Goal: Task Accomplishment & Management: Manage account settings

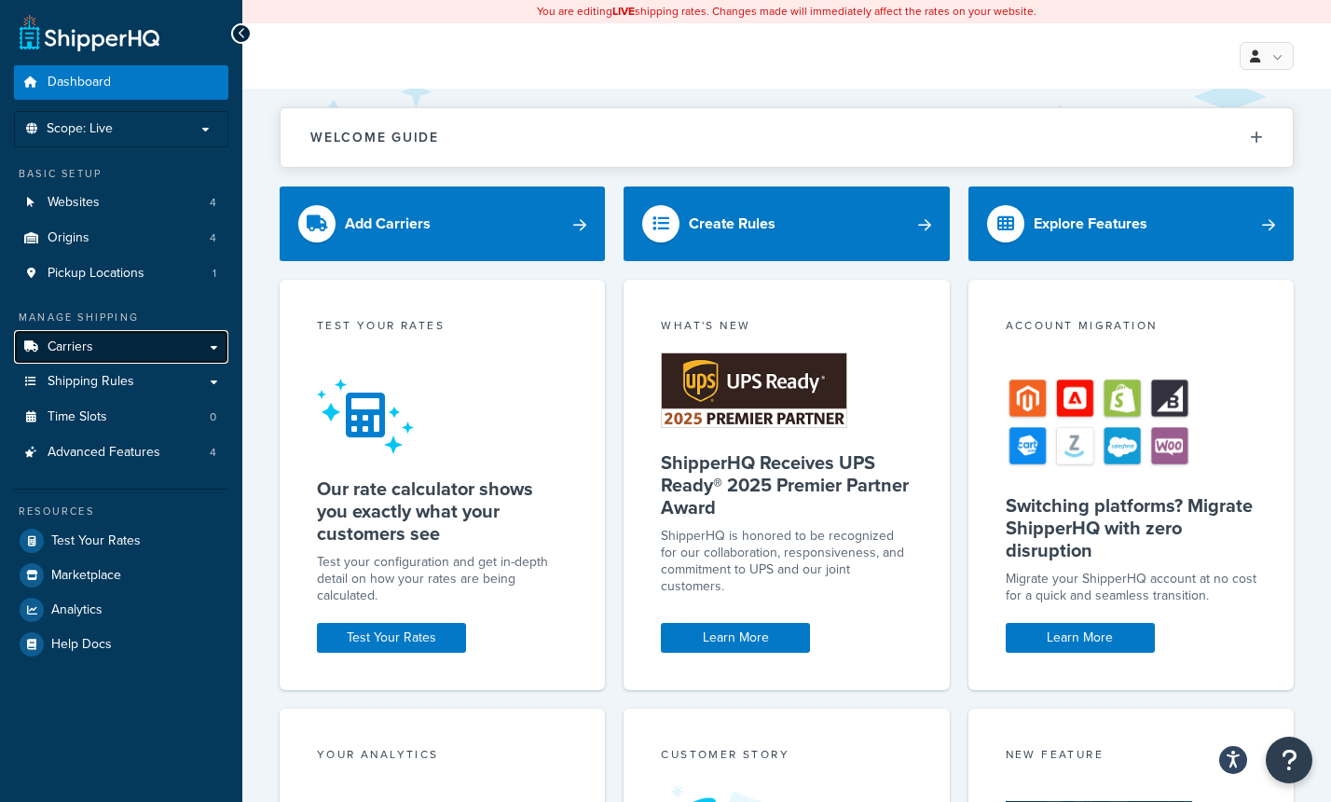
click at [214, 345] on link "Carriers" at bounding box center [121, 347] width 214 height 34
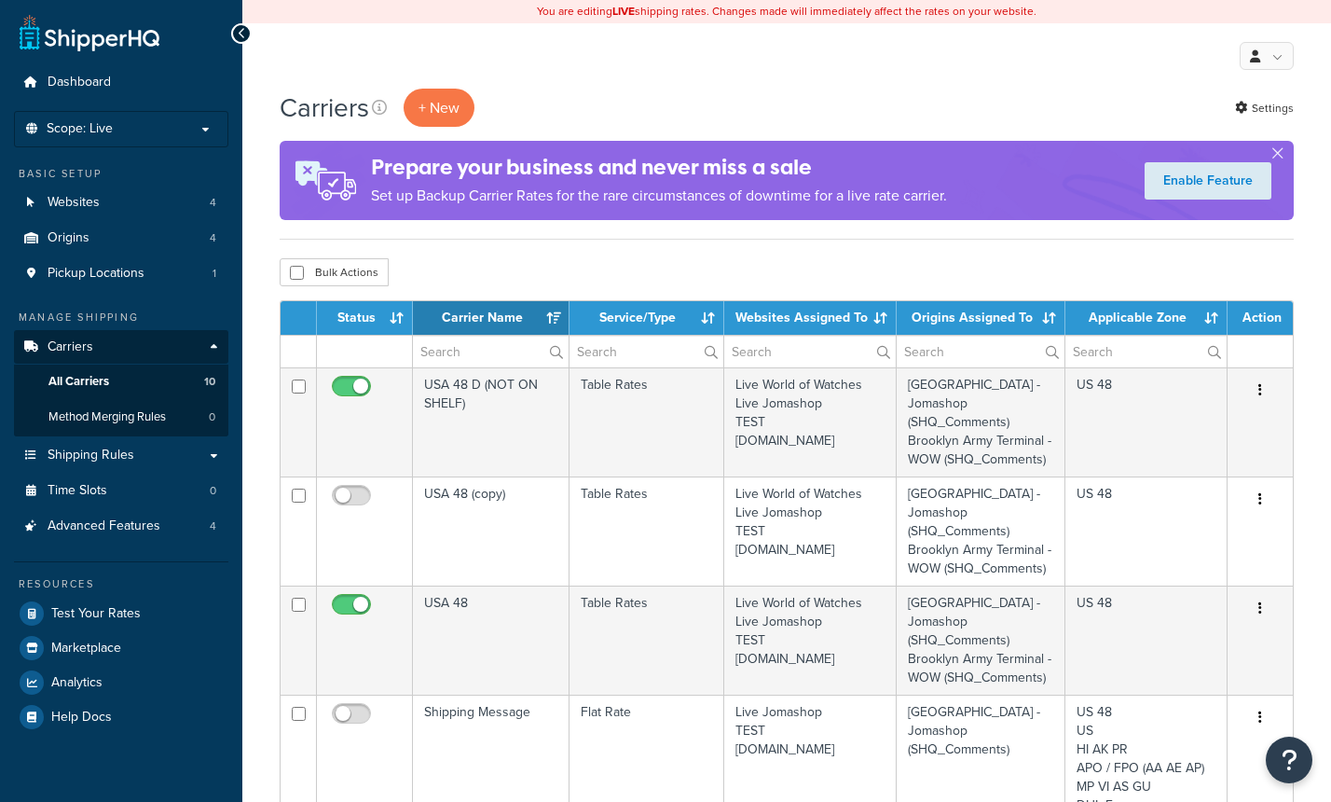
select select "15"
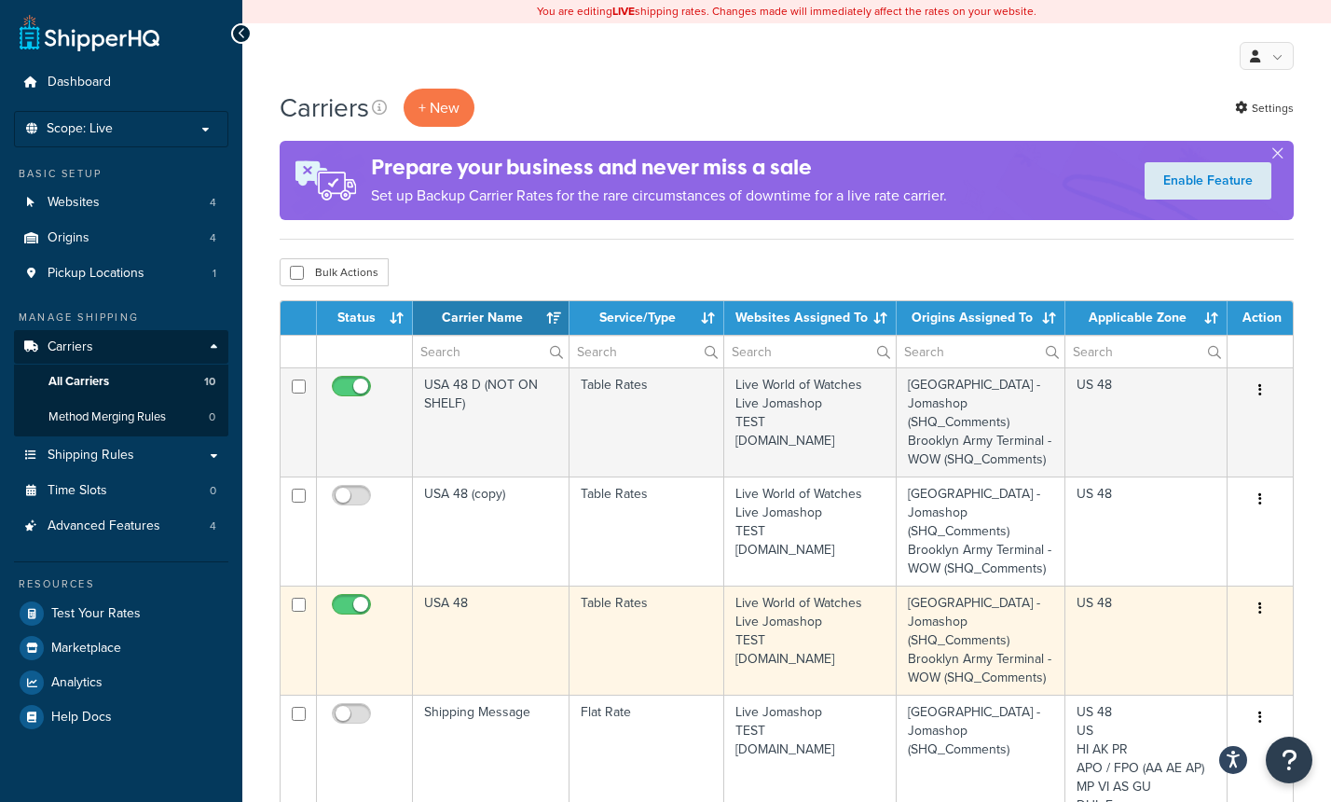
click at [1262, 609] on button "button" at bounding box center [1261, 609] width 26 height 30
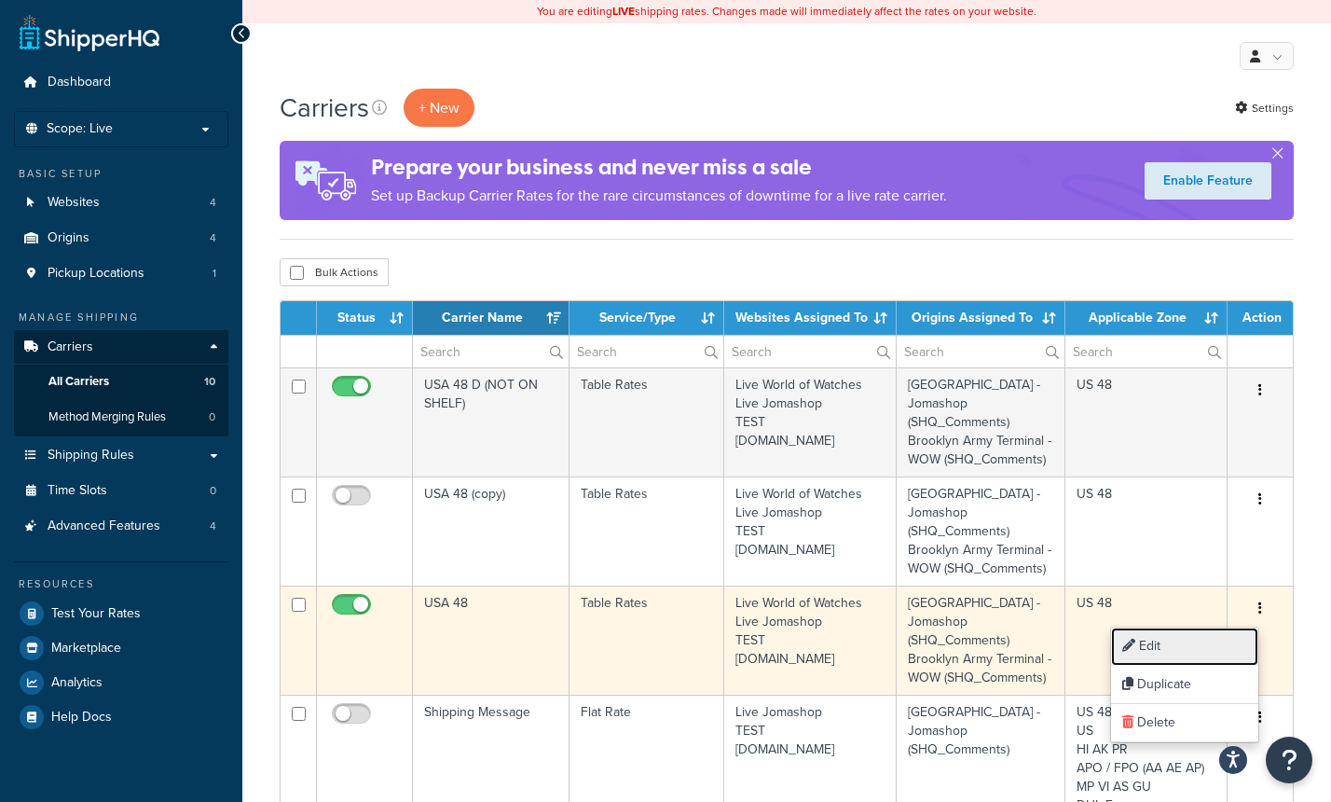
click at [1179, 647] on link "Edit" at bounding box center [1184, 647] width 147 height 38
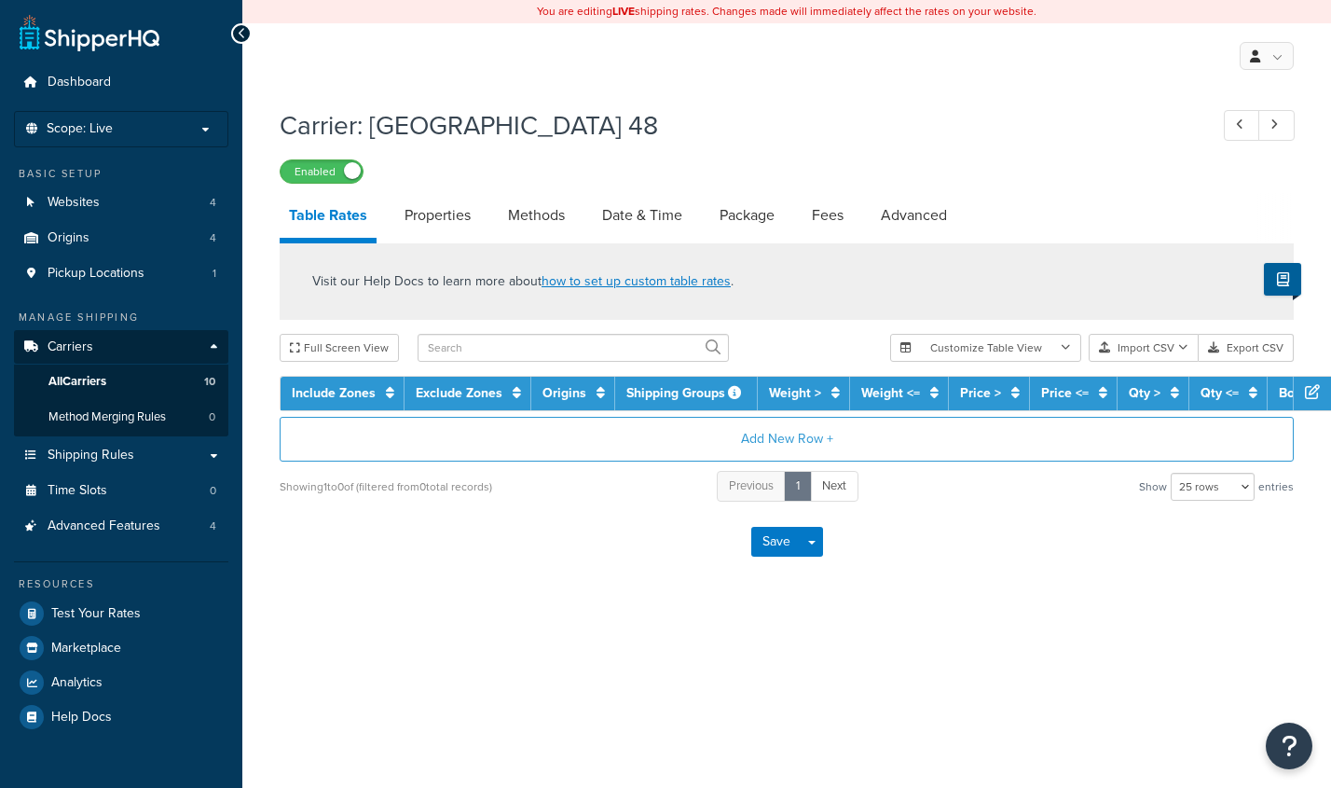
select select "25"
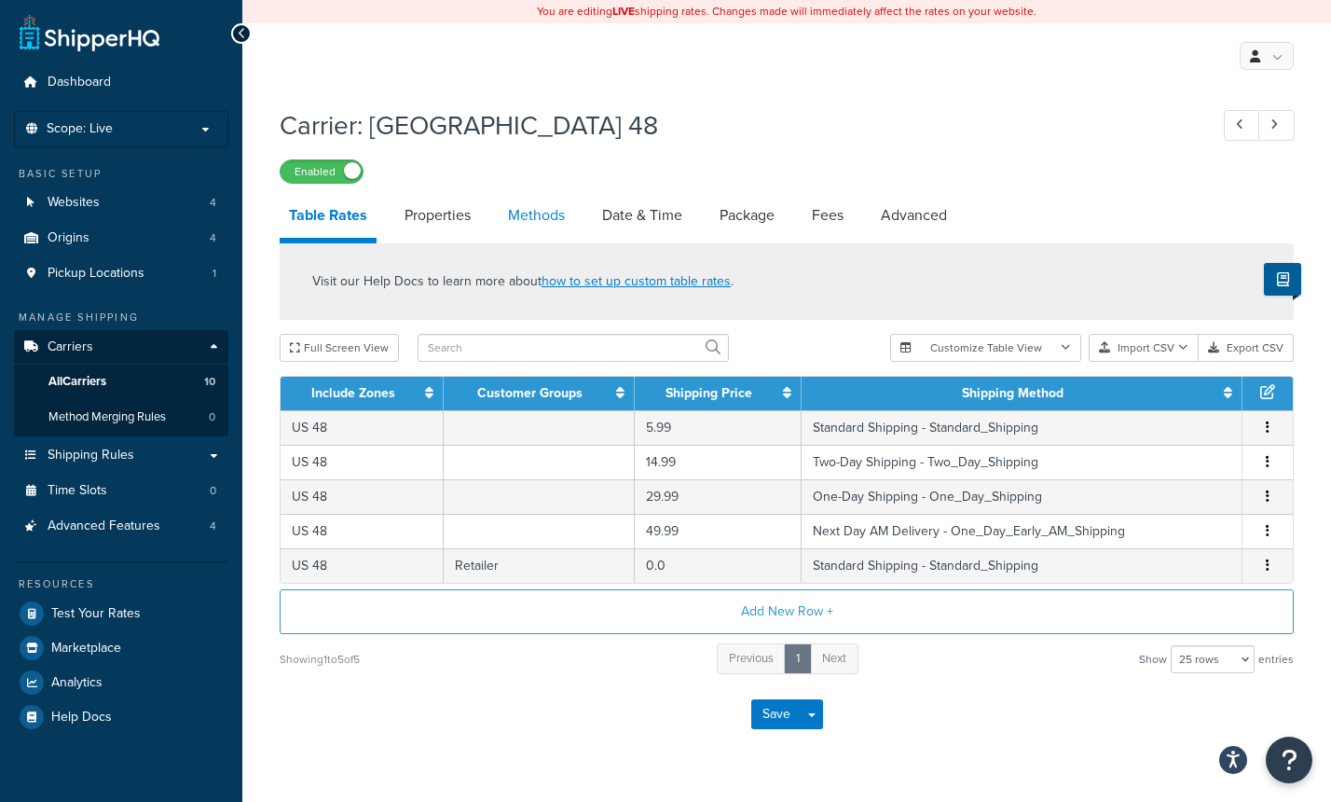
click at [512, 206] on link "Methods" at bounding box center [537, 215] width 76 height 45
select select "25"
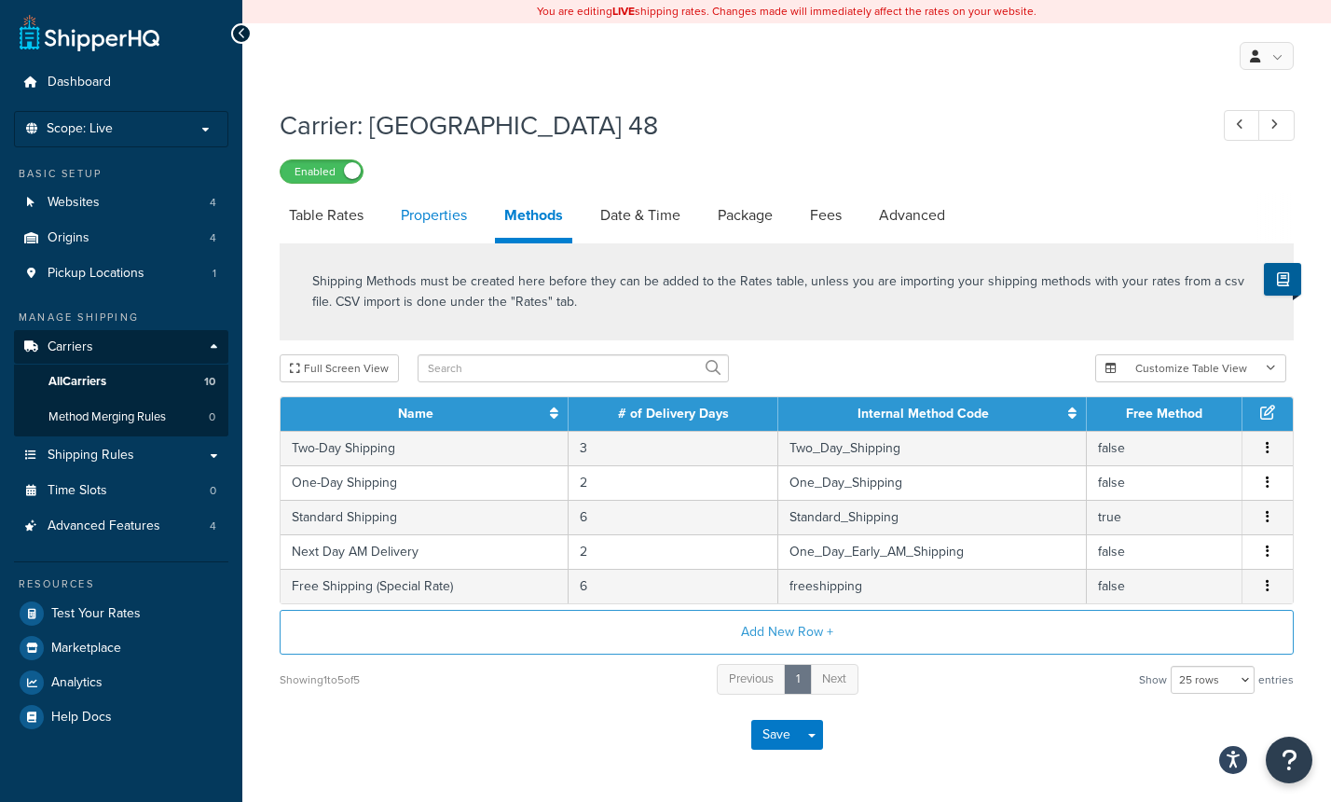
click at [469, 214] on link "Properties" at bounding box center [434, 215] width 85 height 45
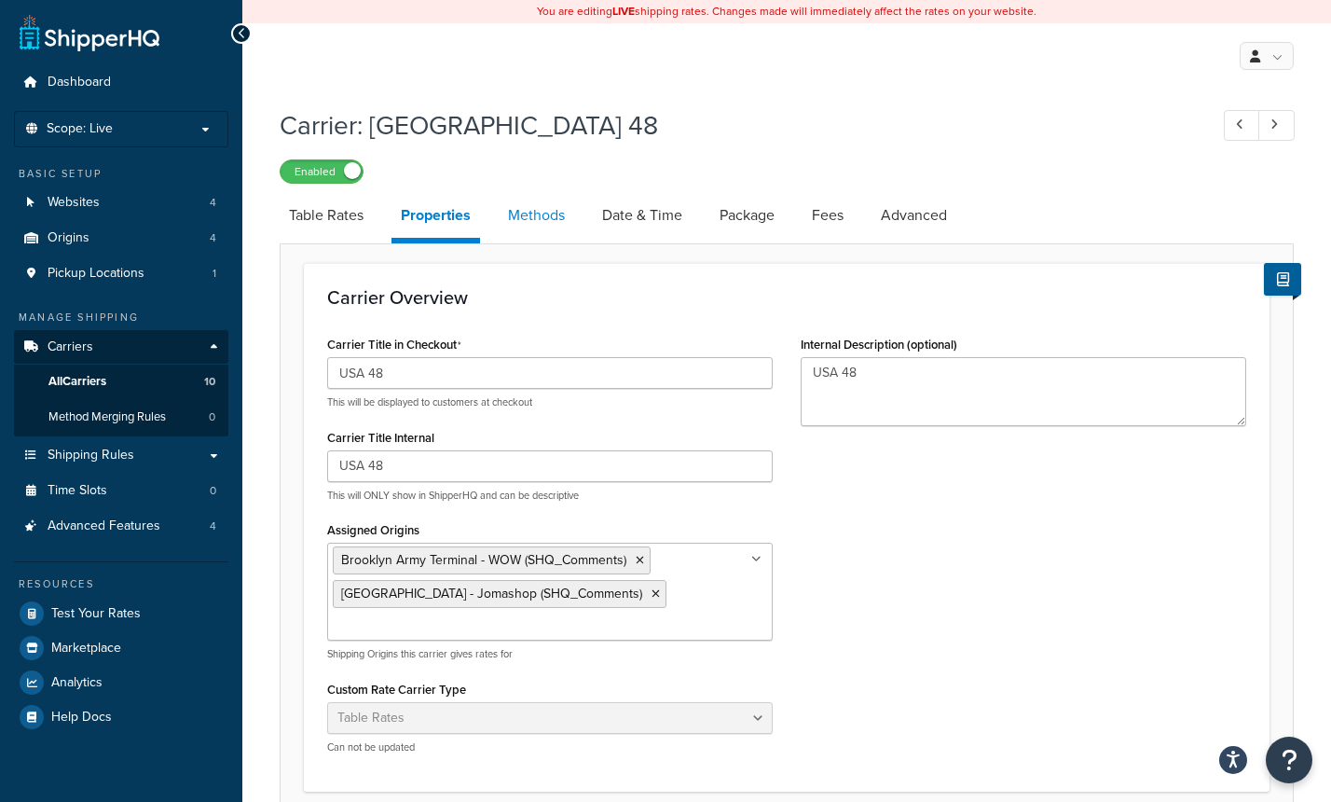
click at [542, 214] on link "Methods" at bounding box center [537, 215] width 76 height 45
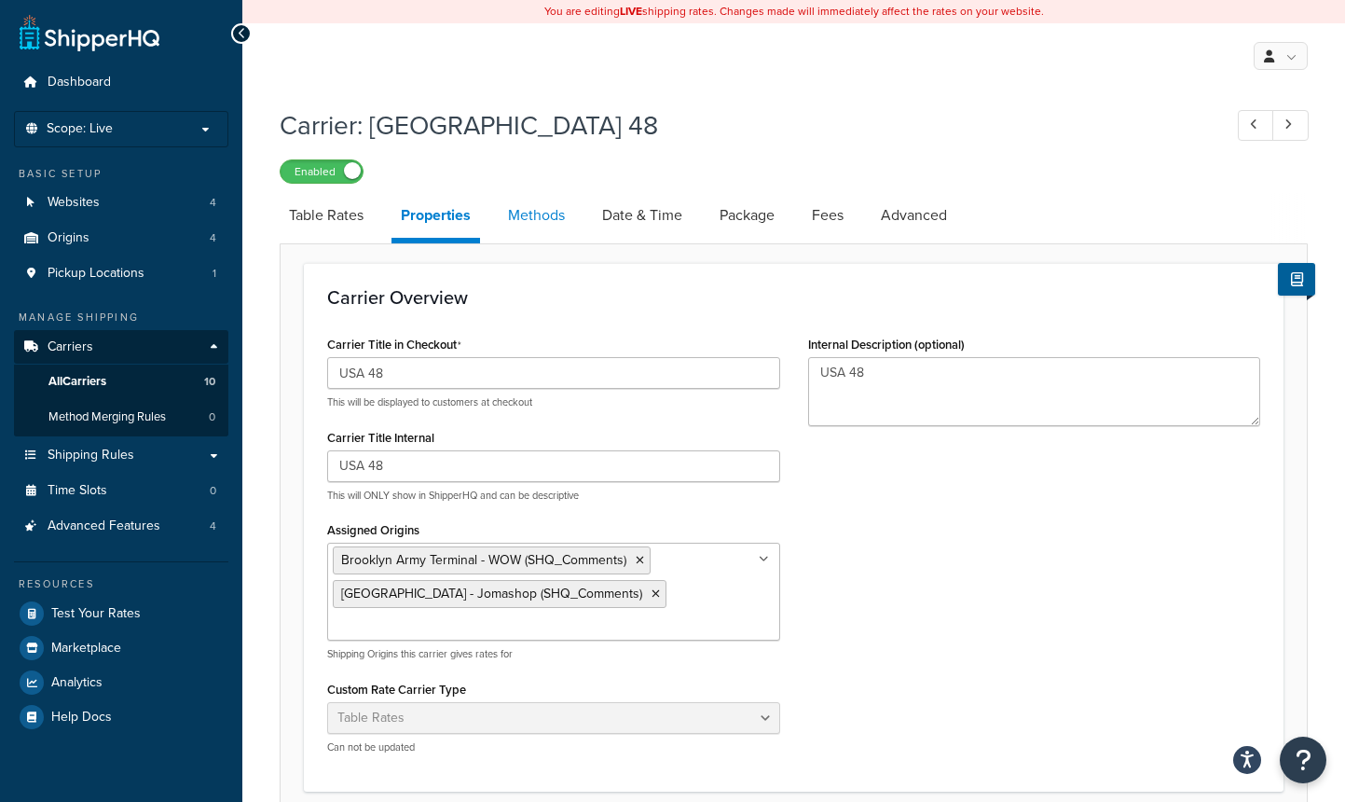
select select "25"
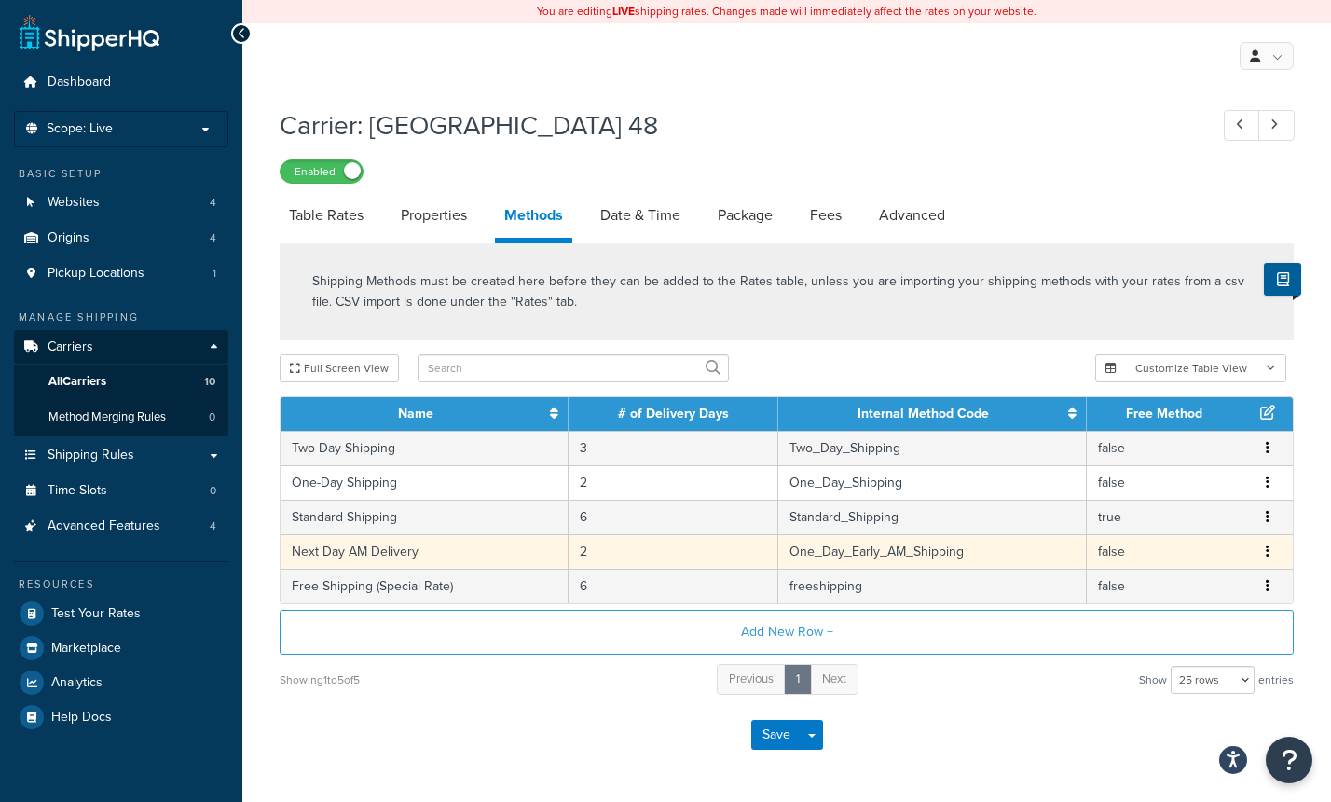
click at [1268, 557] on icon "button" at bounding box center [1268, 551] width 4 height 13
click at [1170, 545] on div "Edit" at bounding box center [1173, 536] width 132 height 38
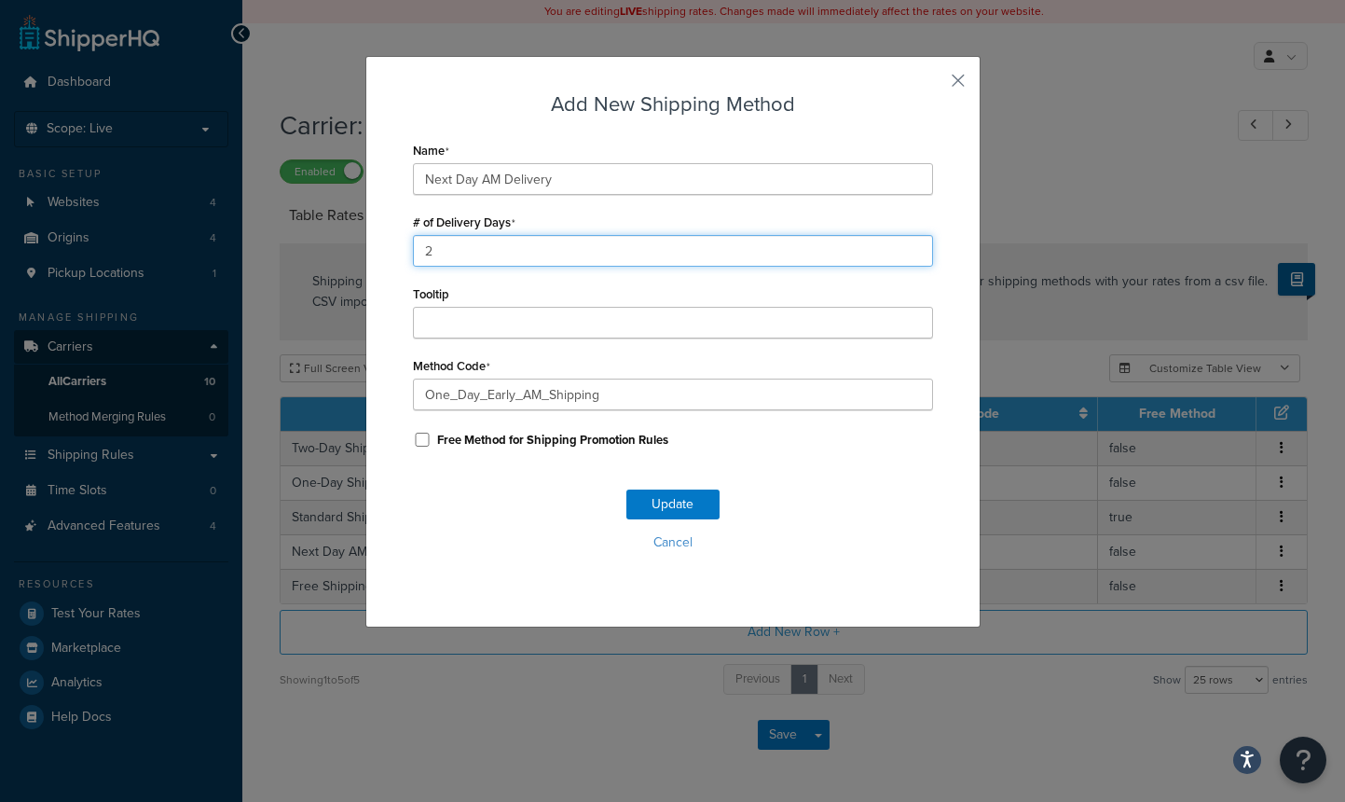
drag, startPoint x: 448, startPoint y: 255, endPoint x: 398, endPoint y: 262, distance: 49.8
click at [398, 262] on div "Add New Shipping Method Name Next Day AM Delivery # of Delivery Days 2 Tooltip …" at bounding box center [673, 342] width 615 height 572
type input "1"
click at [659, 509] on button "Update" at bounding box center [673, 505] width 93 height 30
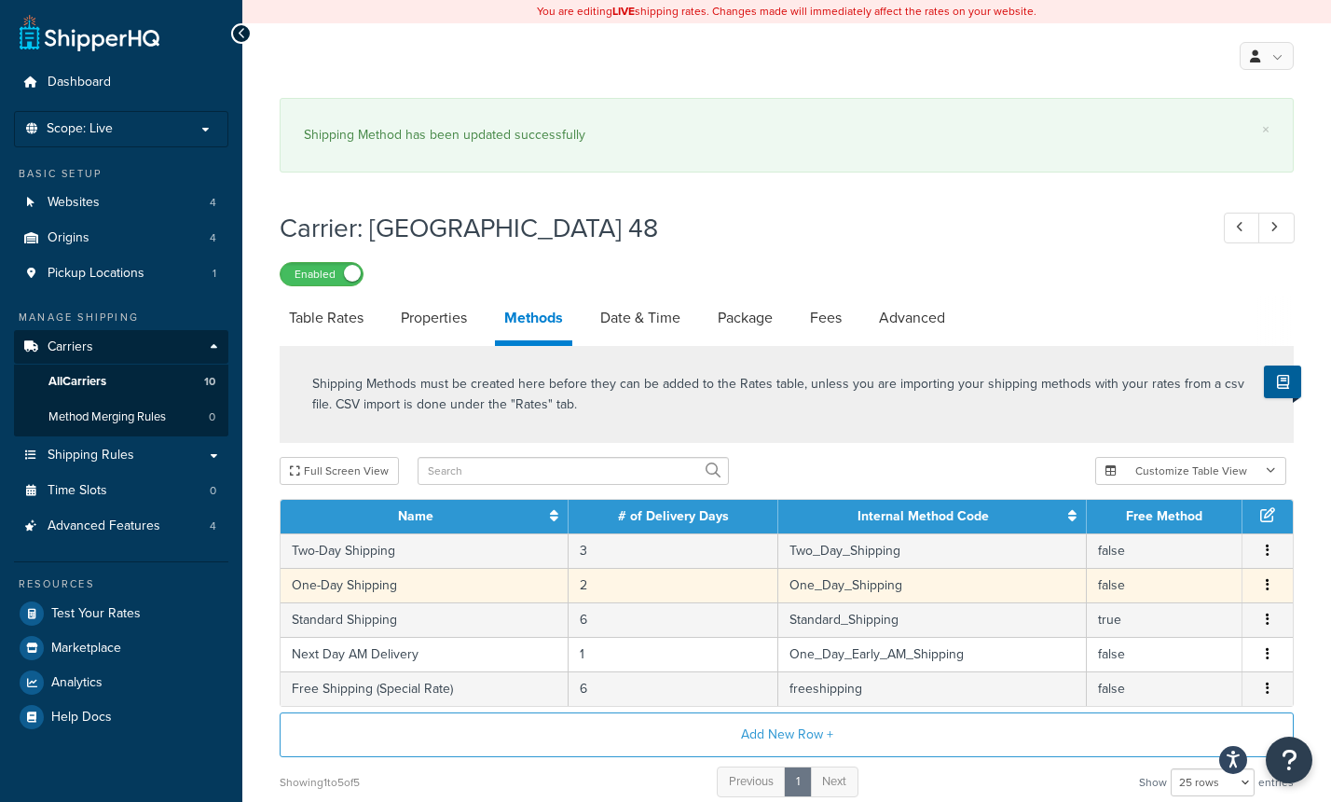
click at [1266, 591] on icon "button" at bounding box center [1268, 584] width 4 height 13
click at [1145, 573] on div "Edit" at bounding box center [1173, 569] width 132 height 38
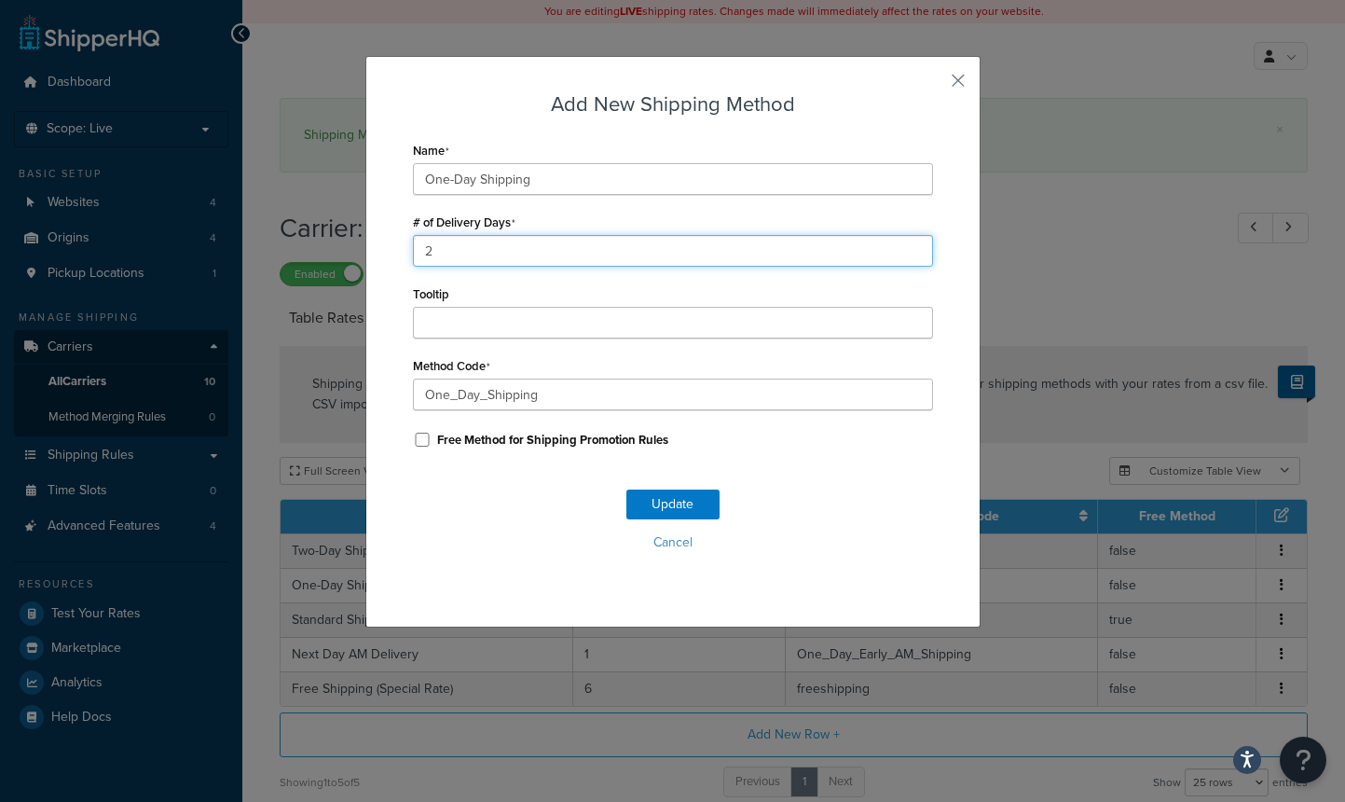
drag, startPoint x: 472, startPoint y: 246, endPoint x: 336, endPoint y: 257, distance: 136.6
click at [336, 257] on div "Add New Shipping Method Name One-Day Shipping # of Delivery Days 2 Tooltip Meth…" at bounding box center [672, 401] width 1345 height 802
type input "1"
click at [658, 500] on button "Update" at bounding box center [673, 505] width 93 height 30
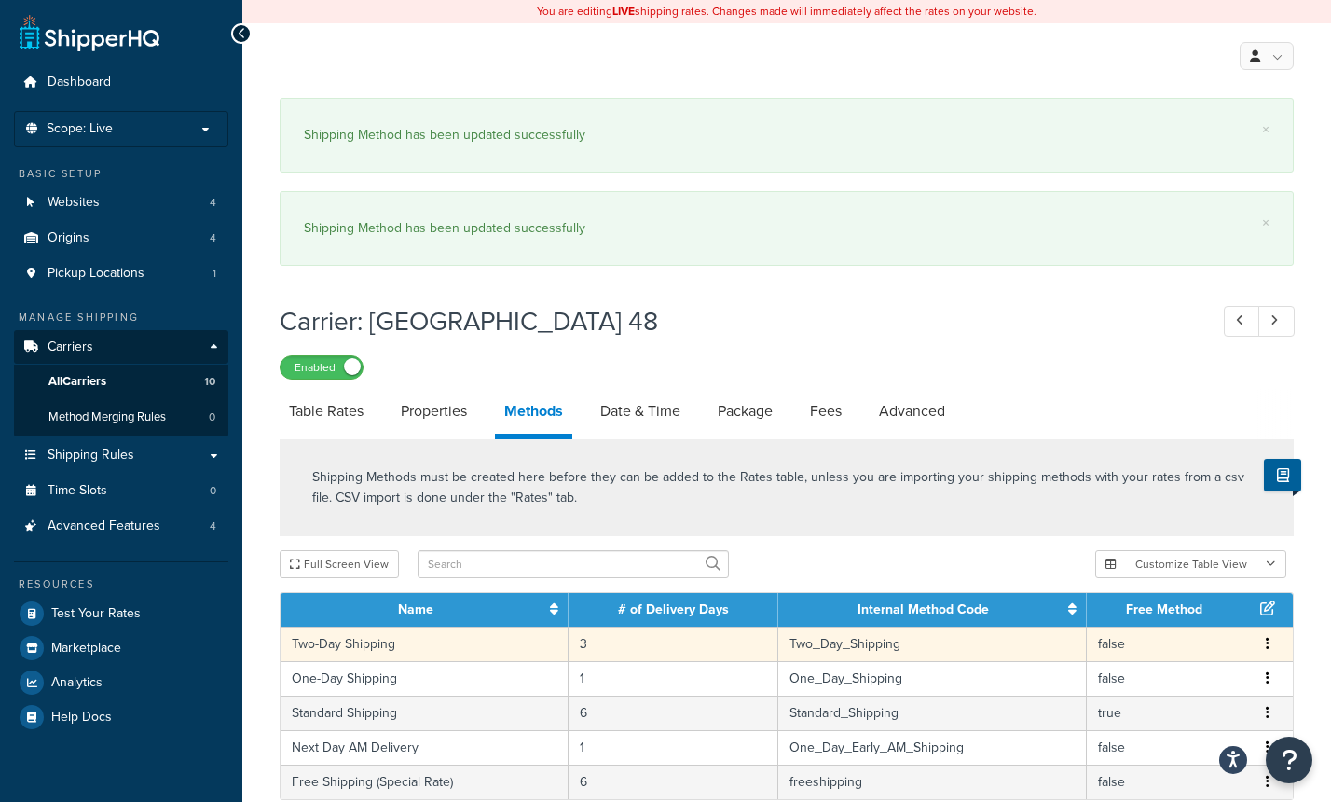
click at [1268, 644] on icon "button" at bounding box center [1268, 643] width 4 height 13
click at [1141, 630] on div "Edit" at bounding box center [1173, 628] width 132 height 38
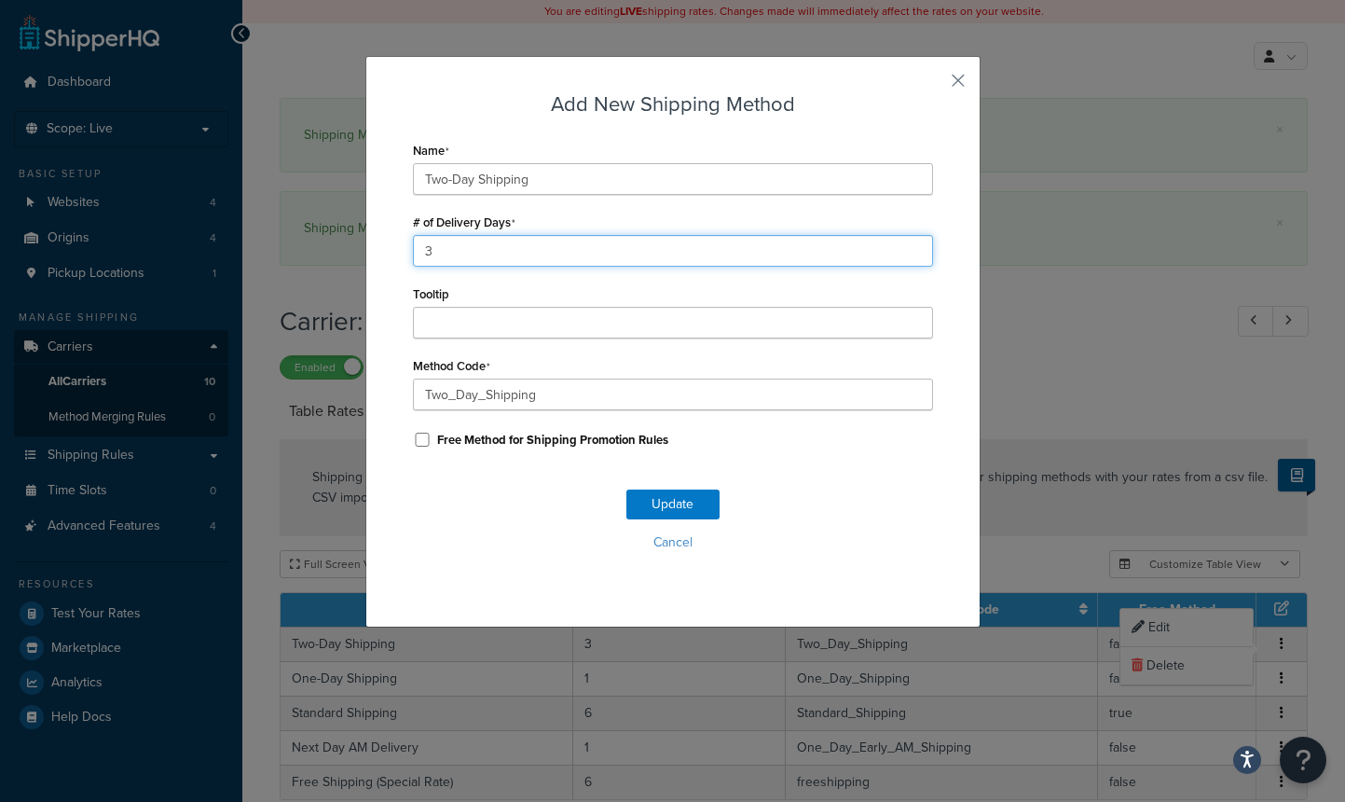
click at [357, 256] on div "Add New Shipping Method Name Two-Day Shipping # of Delivery Days 3 Tooltip Meth…" at bounding box center [672, 401] width 1345 height 802
type input "2"
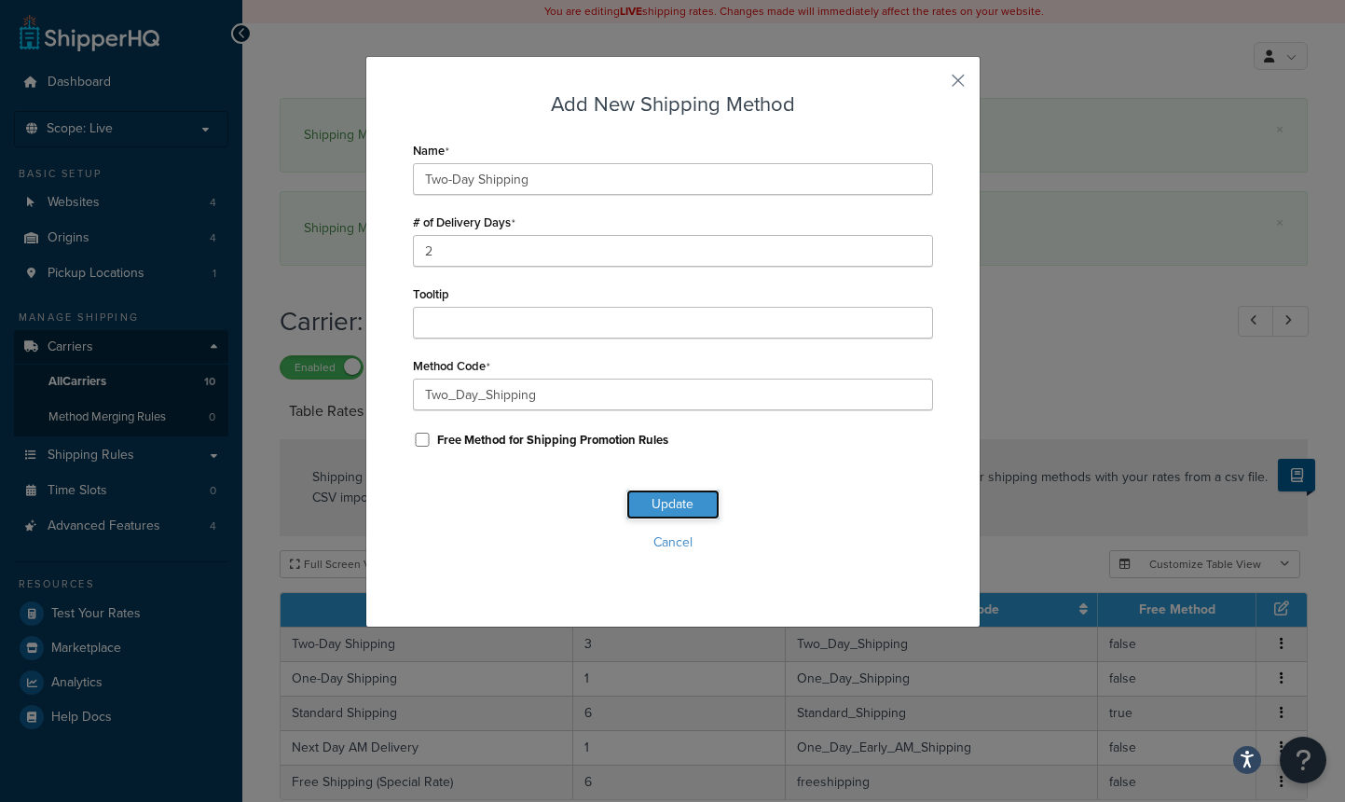
click at [681, 509] on button "Update" at bounding box center [673, 505] width 93 height 30
